Goal: Task Accomplishment & Management: Manage account settings

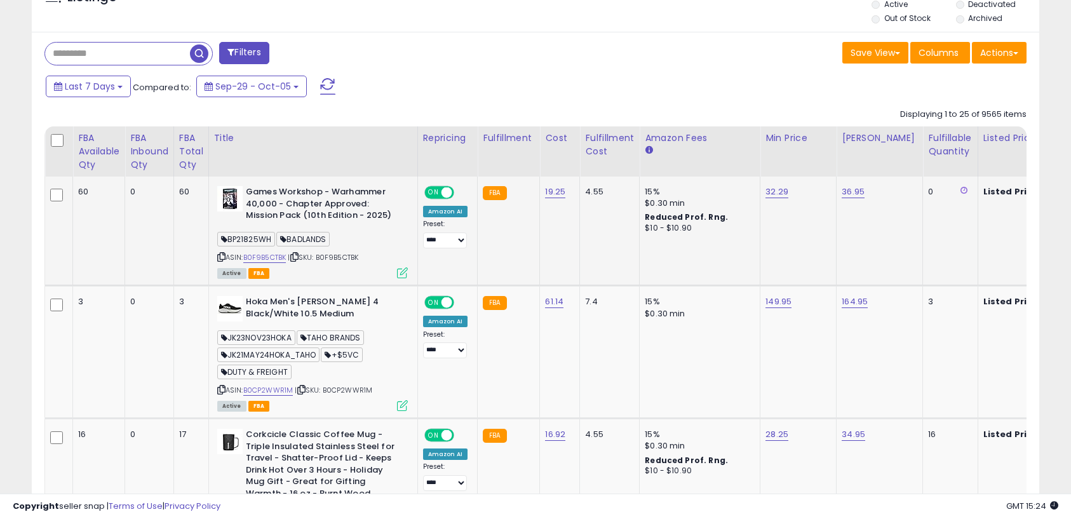
scroll to position [260, 584]
click at [222, 256] on icon at bounding box center [221, 256] width 8 height 7
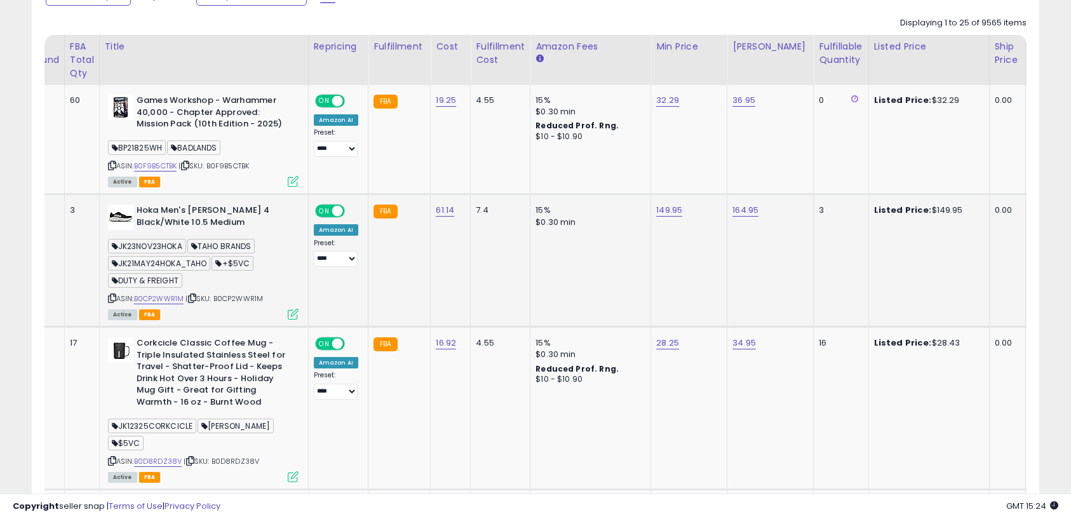
scroll to position [0, 134]
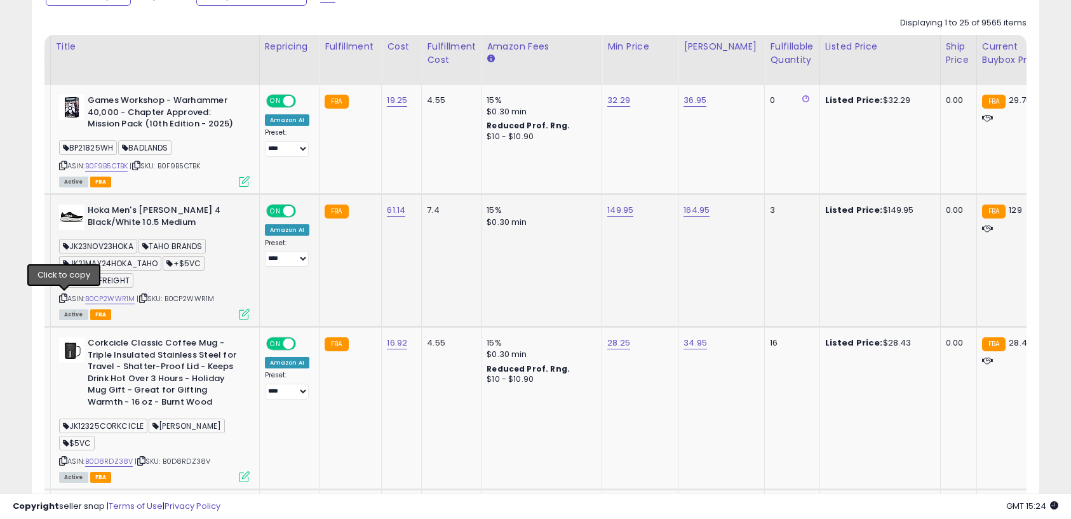
click at [65, 295] on icon at bounding box center [63, 298] width 8 height 7
click at [621, 217] on td "149.95" at bounding box center [640, 260] width 76 height 133
click at [618, 211] on link "149.95" at bounding box center [620, 210] width 26 height 13
drag, startPoint x: 603, startPoint y: 180, endPoint x: 481, endPoint y: 177, distance: 121.9
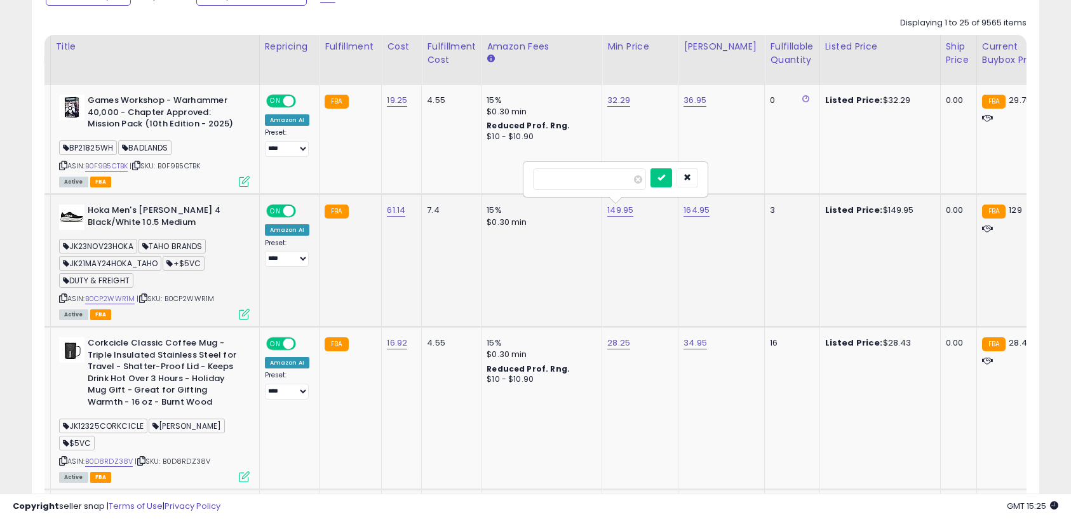
type input "******"
click button "submit" at bounding box center [661, 177] width 22 height 19
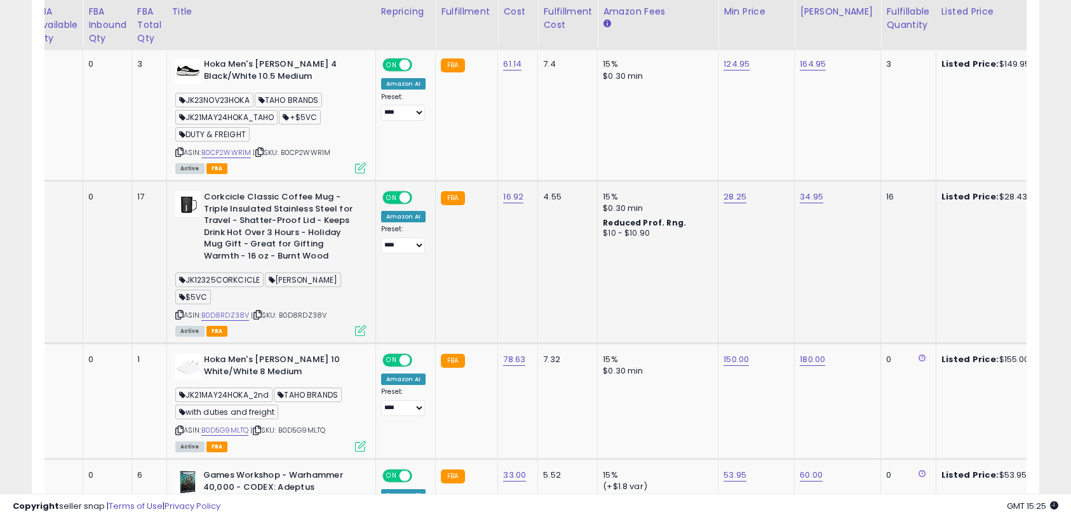
drag, startPoint x: 182, startPoint y: 314, endPoint x: 264, endPoint y: 269, distance: 93.7
click at [182, 314] on icon at bounding box center [179, 314] width 8 height 7
